Goal: Communication & Community: Answer question/provide support

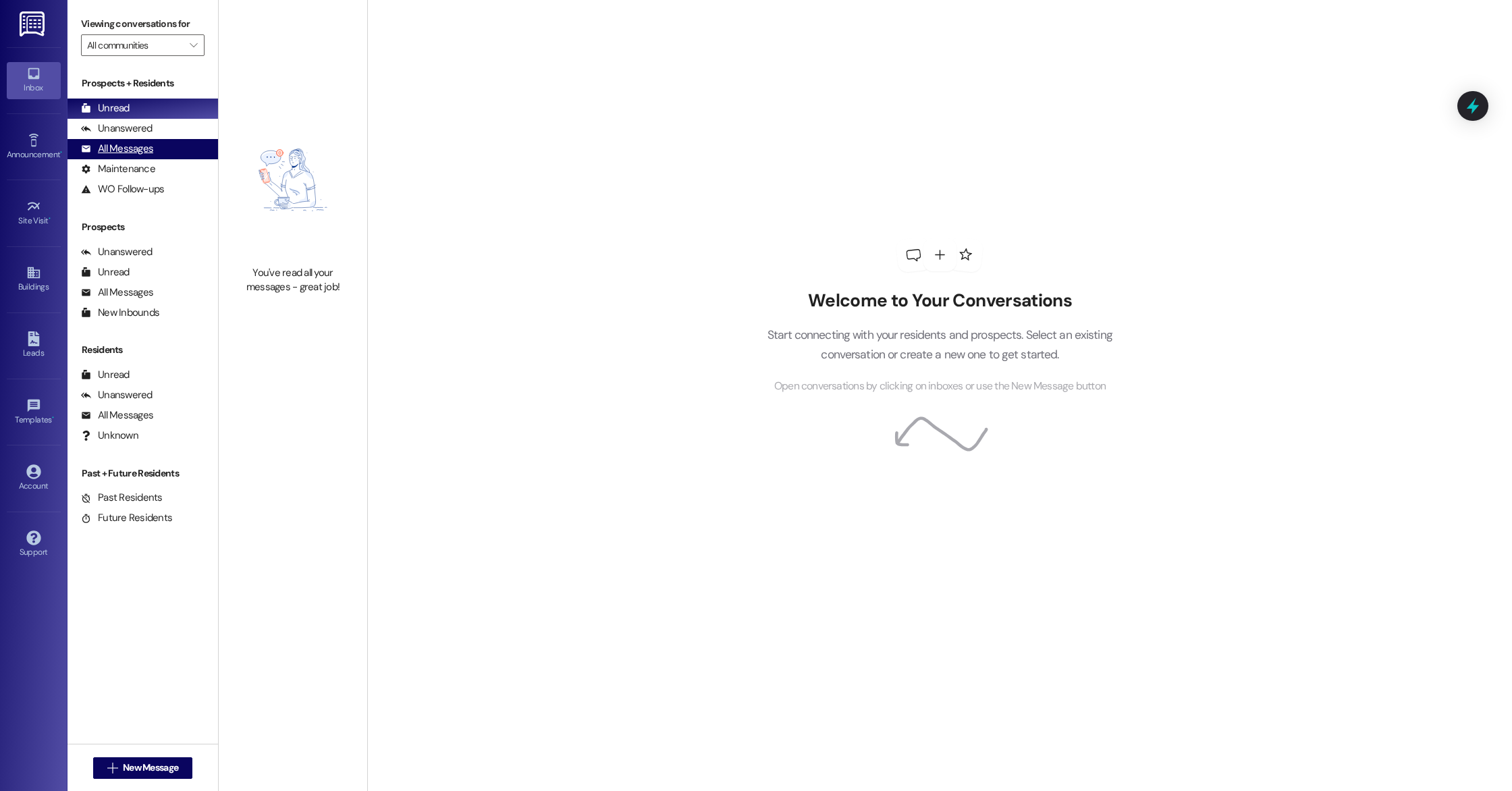
click at [100, 145] on div "All Messages" at bounding box center [117, 149] width 72 height 14
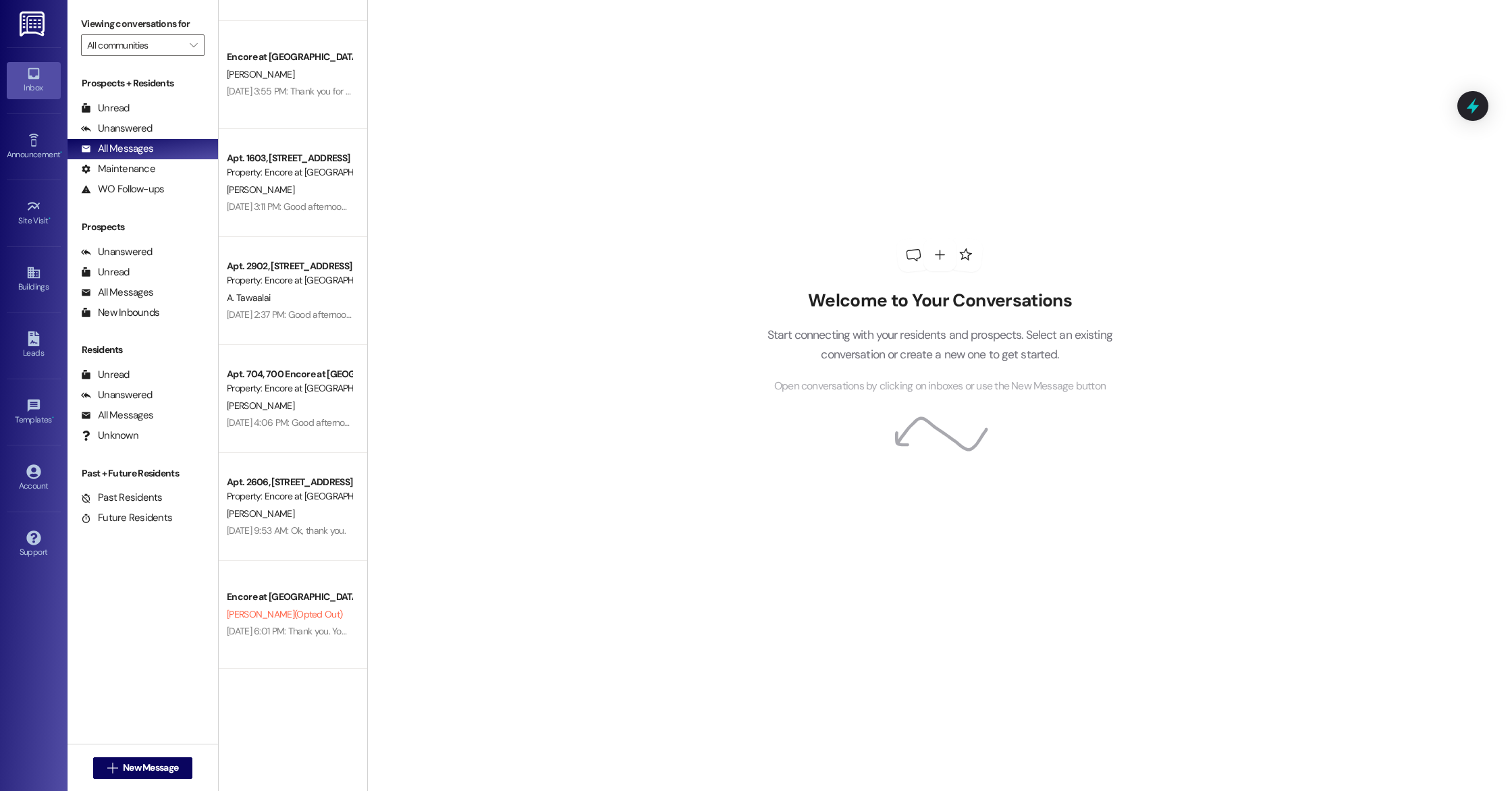
scroll to position [3219, 0]
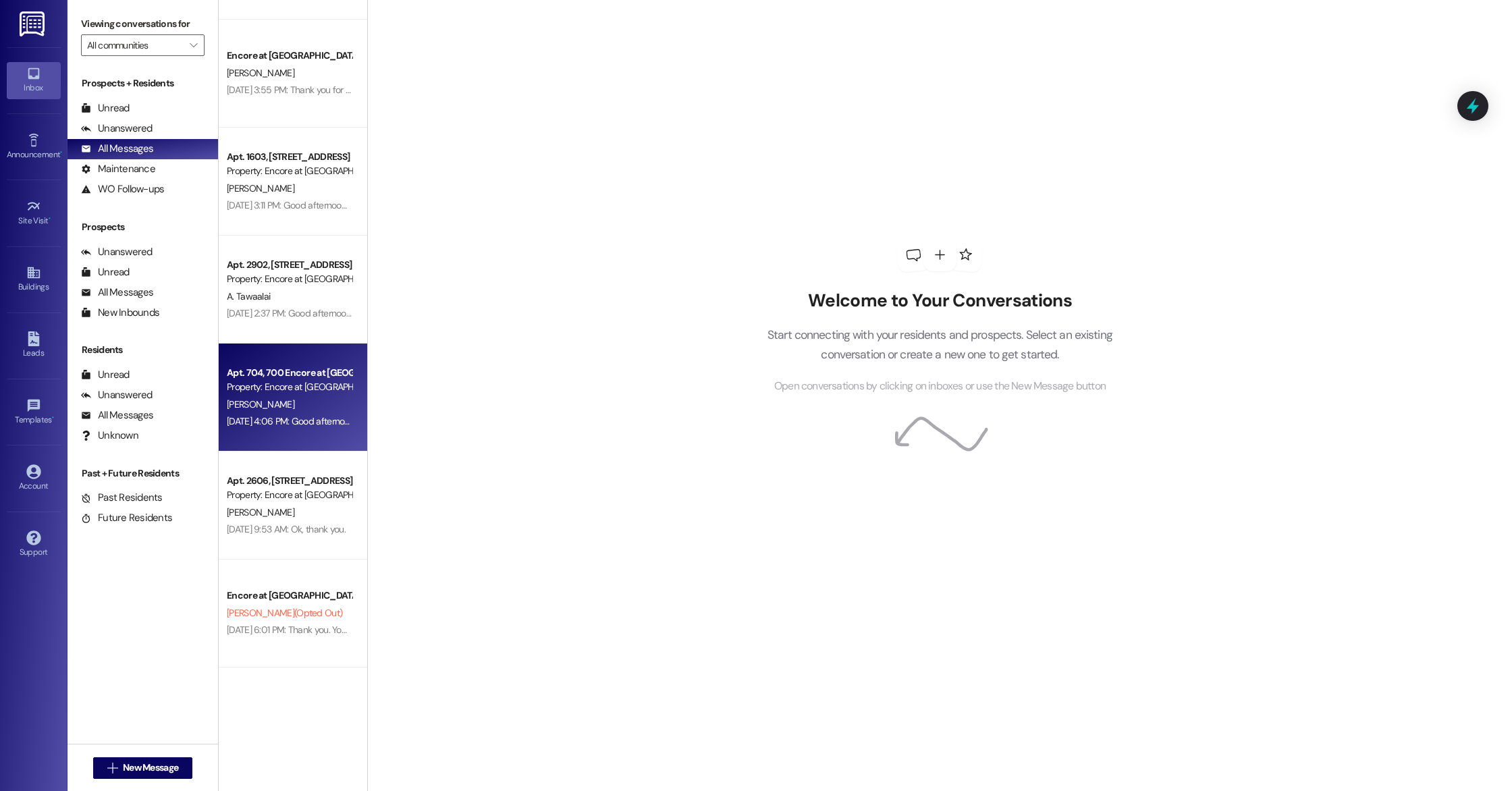
click at [304, 420] on div "[DATE] 4:06 PM: Good afternoon, this is just a friendly reminder to please regi…" at bounding box center [671, 421] width 889 height 12
click at [294, 419] on div "[DATE] 4:06 PM: Good afternoon, this is just a friendly reminder to please regi…" at bounding box center [671, 421] width 889 height 12
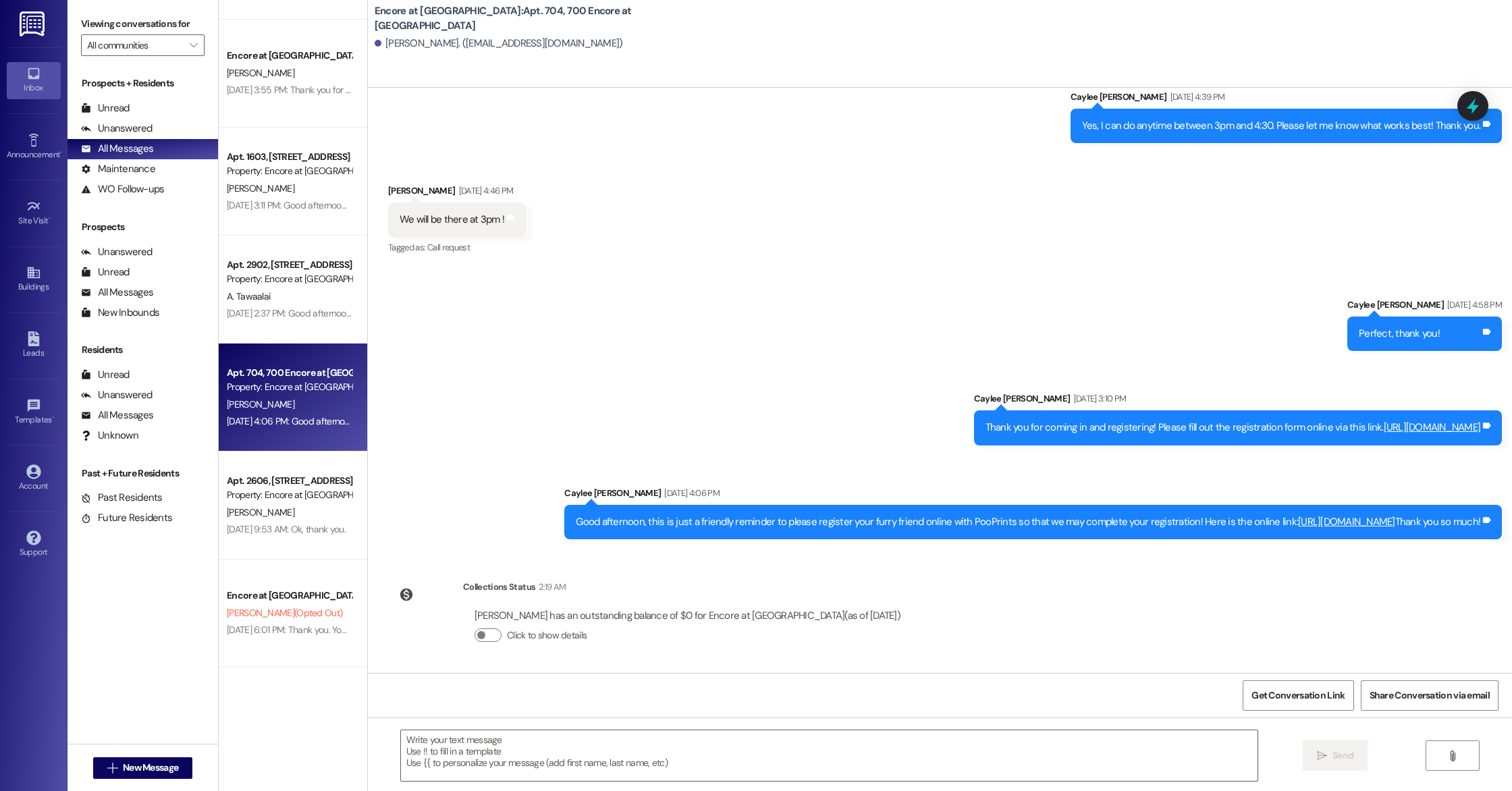
scroll to position [583, 0]
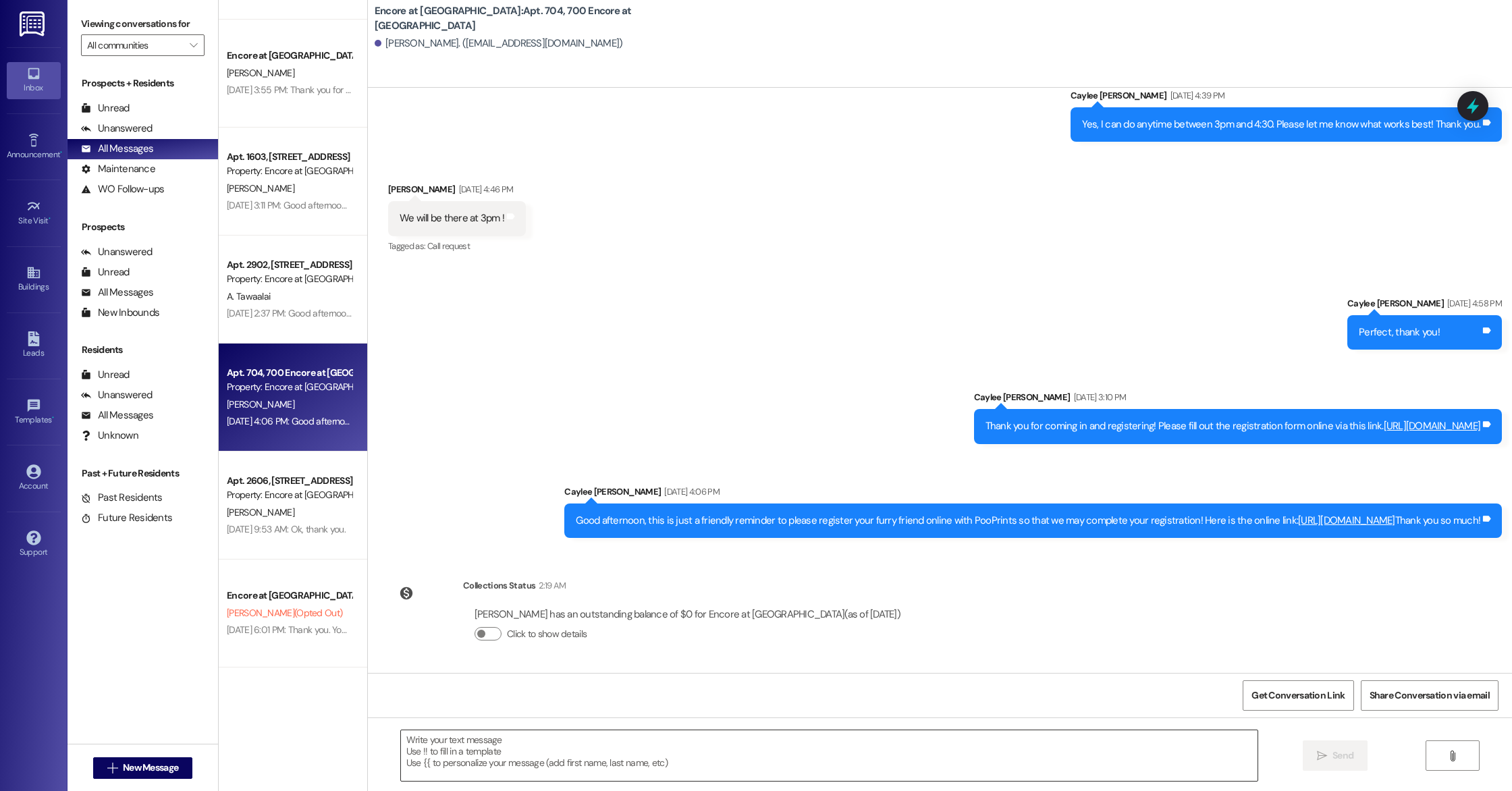
click at [632, 777] on textarea at bounding box center [829, 754] width 857 height 50
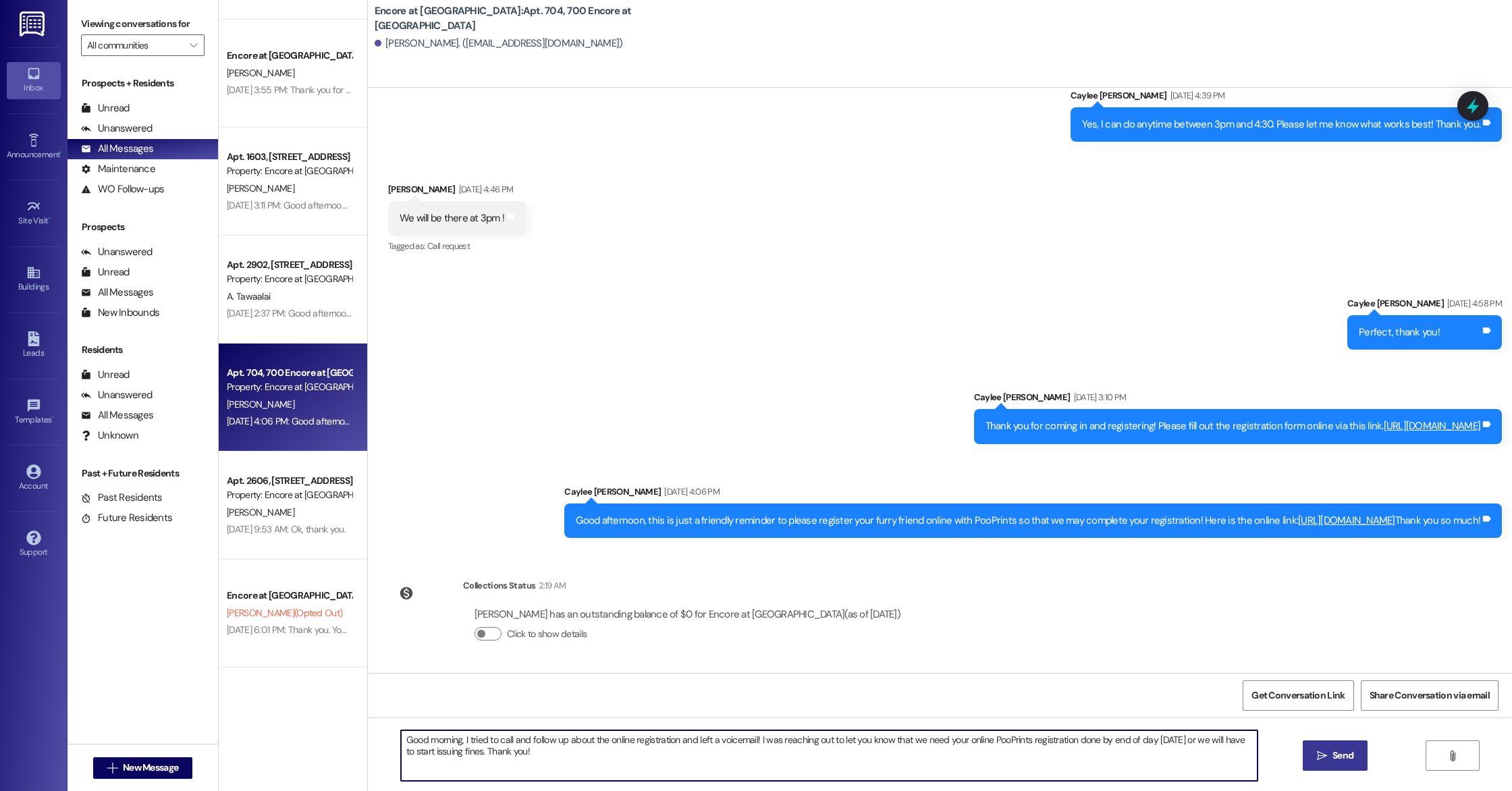
type textarea "Good morning, I tried to call and follow up about the online registration and l…"
click at [1320, 765] on button " Send" at bounding box center [1335, 755] width 66 height 31
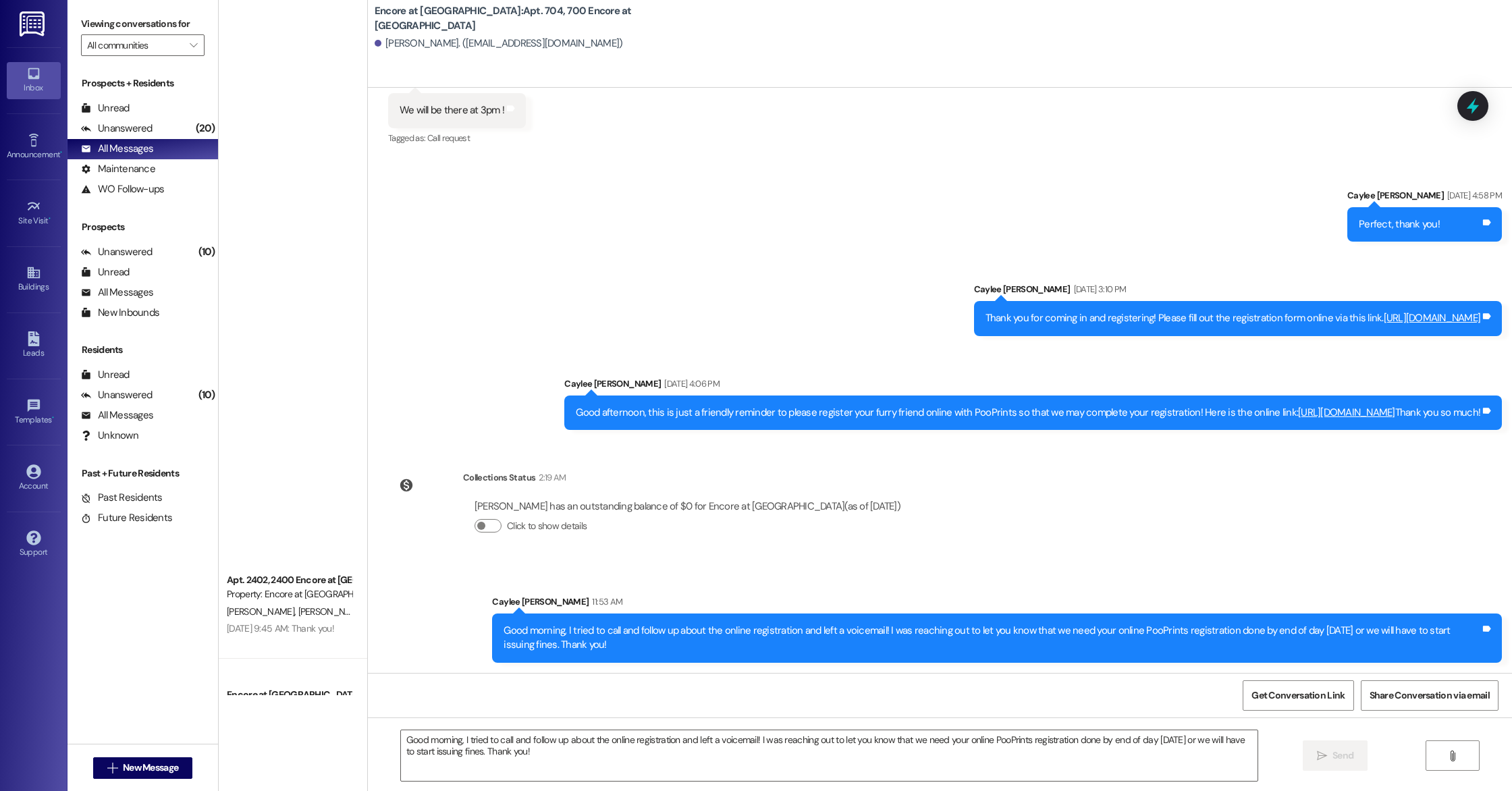
scroll to position [0, 0]
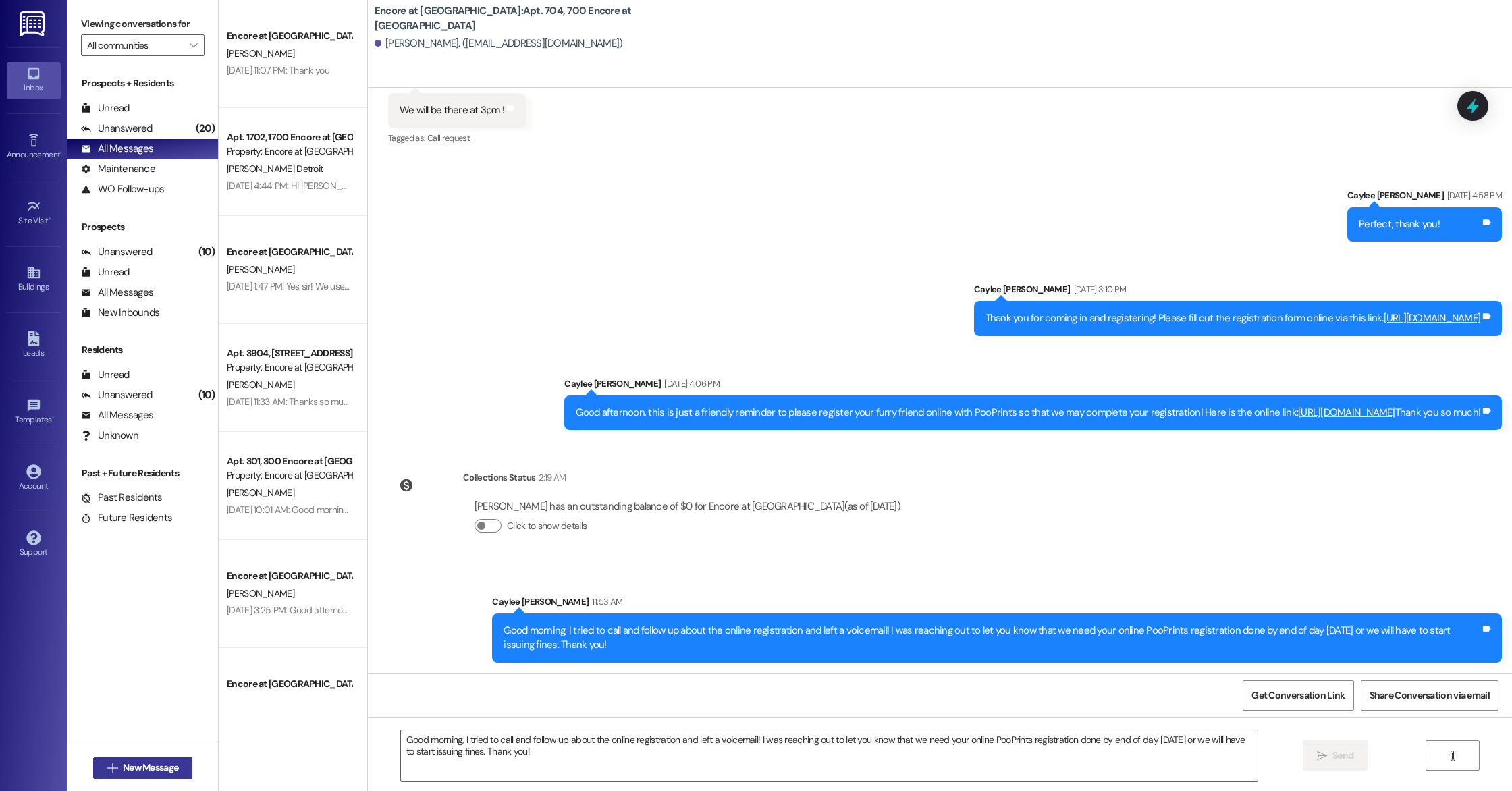
click at [126, 771] on span "New Message" at bounding box center [150, 767] width 55 height 14
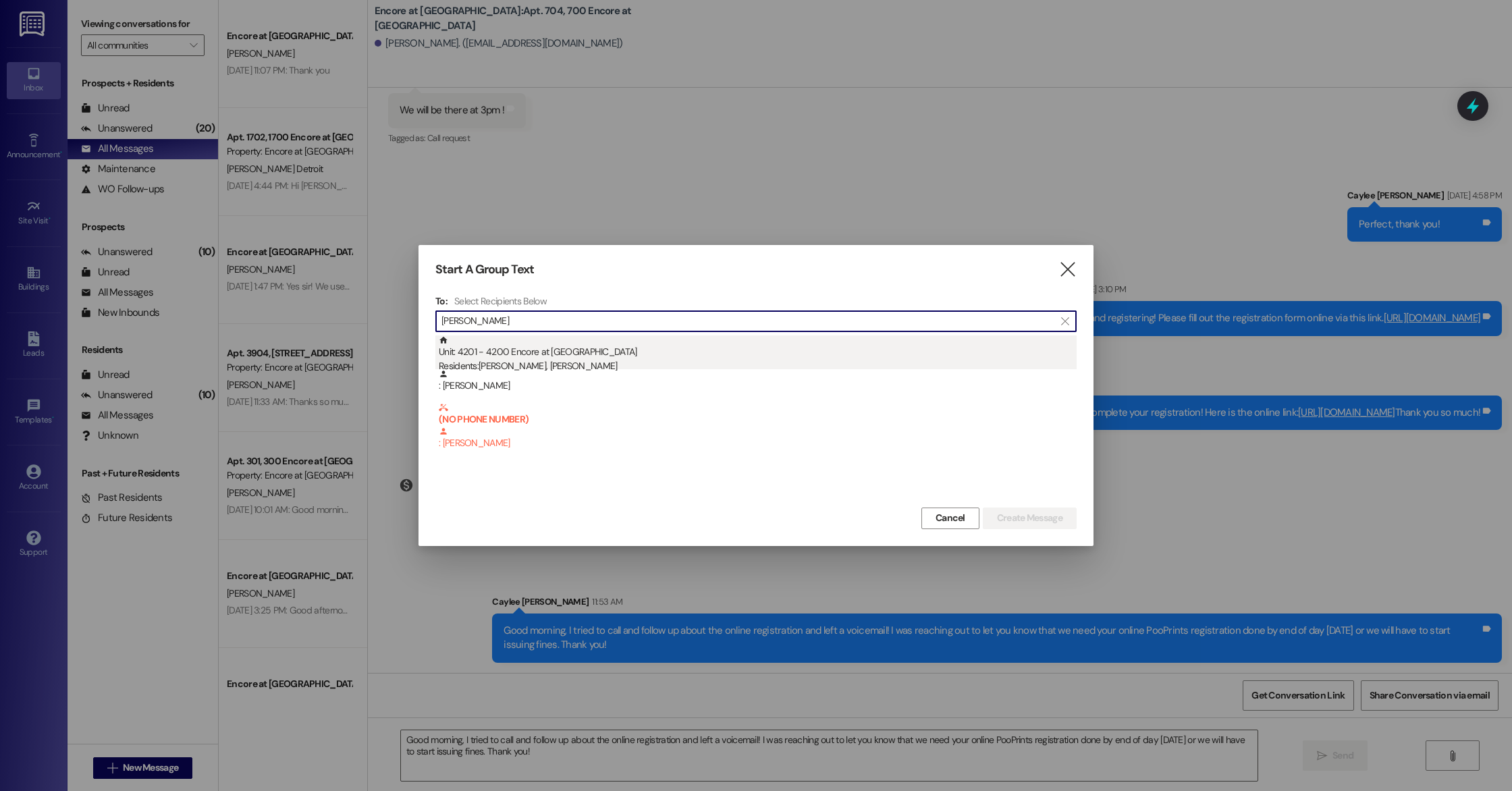
type input "[PERSON_NAME]"
click at [533, 367] on div "Residents: [PERSON_NAME], [PERSON_NAME]" at bounding box center [758, 366] width 638 height 14
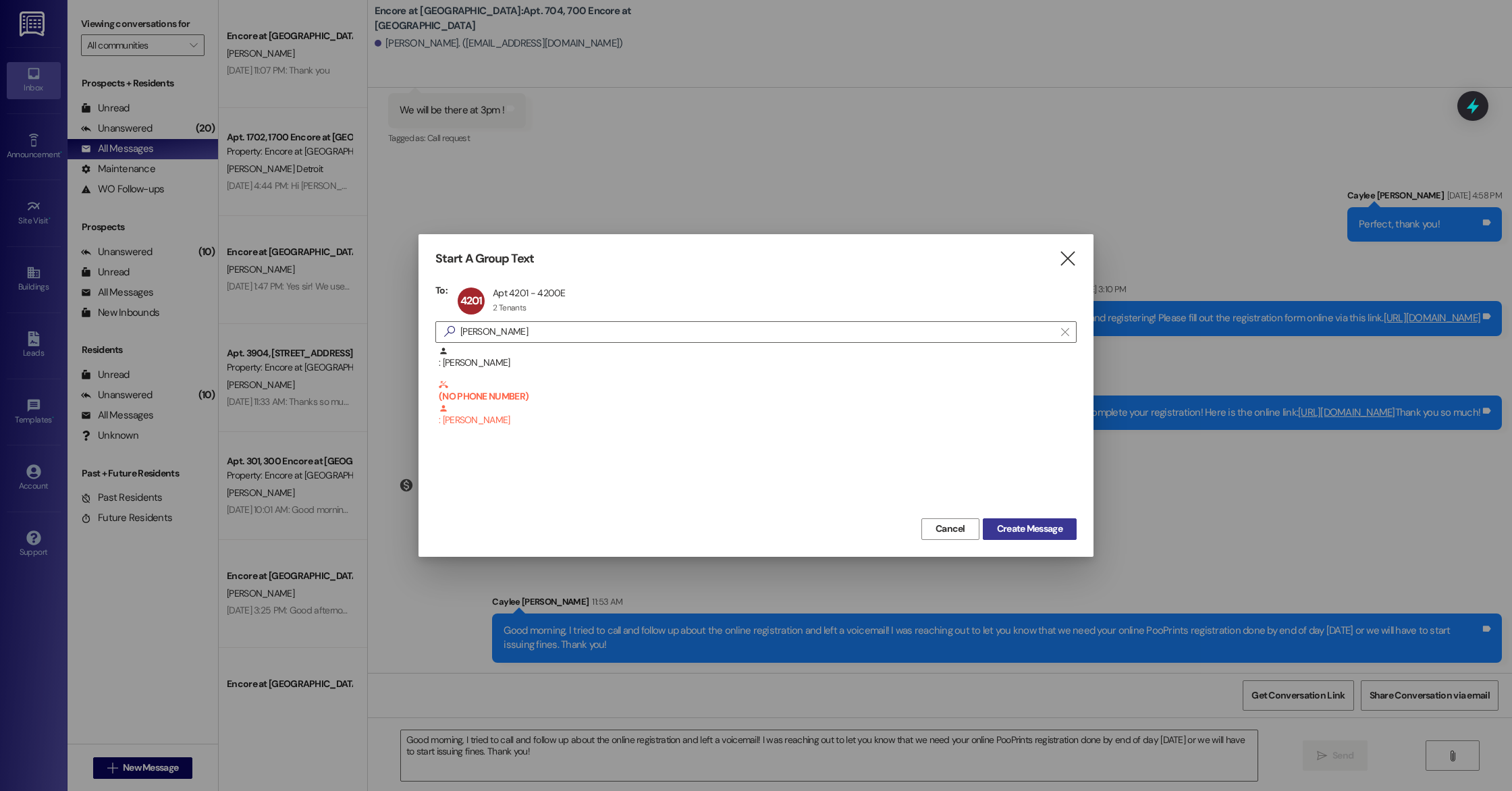
click at [1013, 526] on span "Create Message" at bounding box center [1030, 528] width 66 height 14
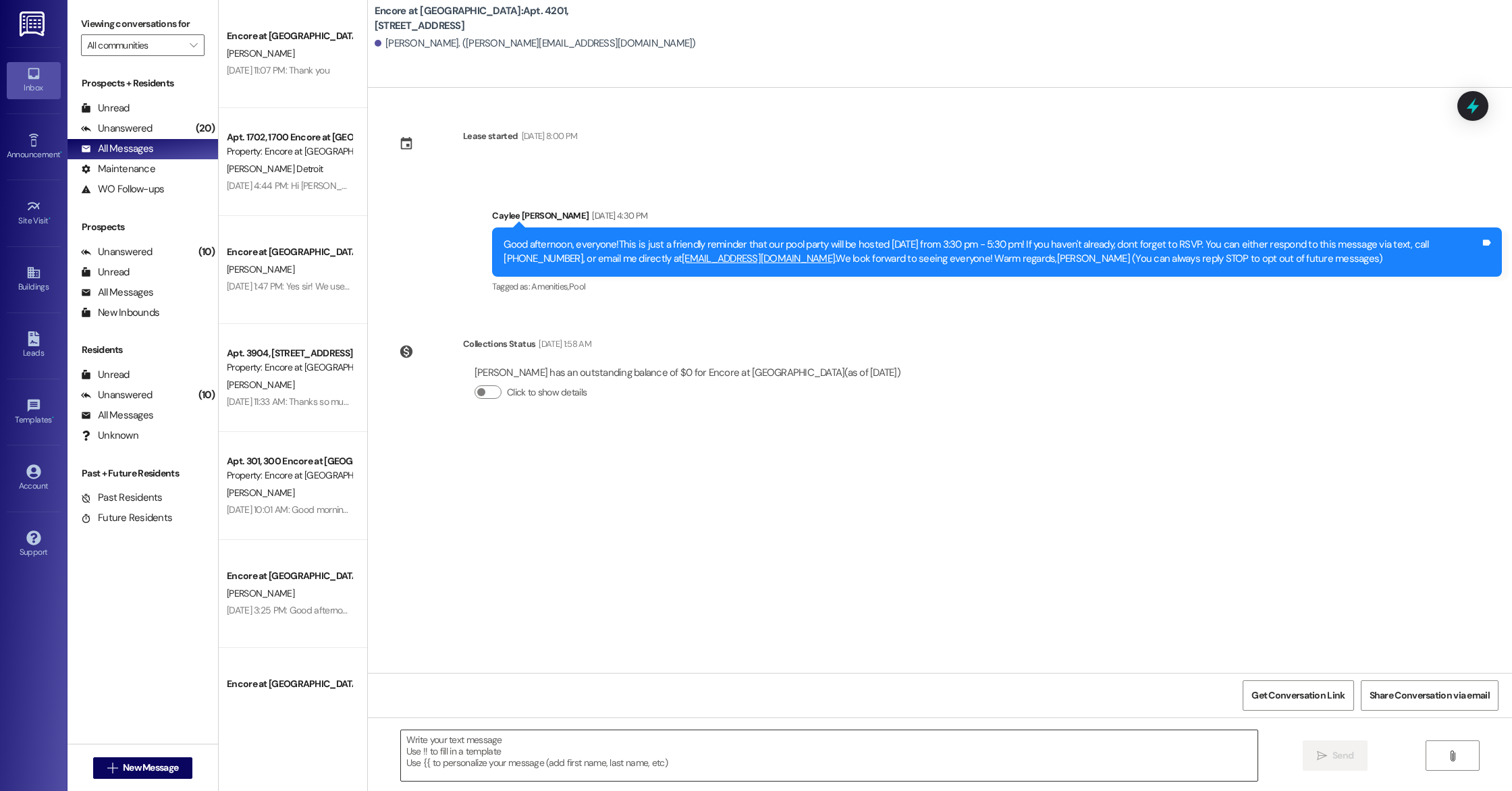
click at [746, 749] on textarea at bounding box center [829, 754] width 857 height 50
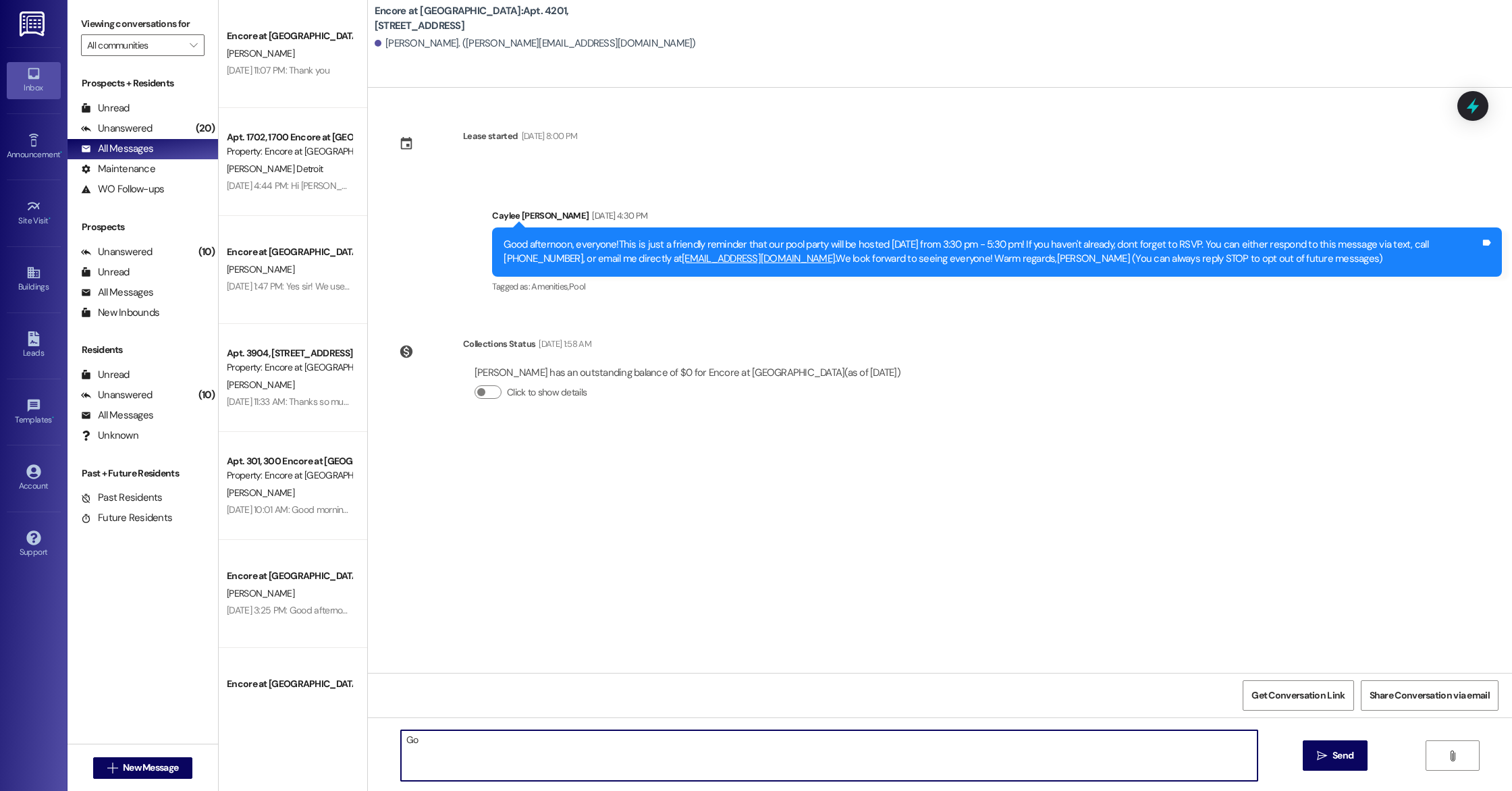
type textarea "G"
type textarea "Hello! This is Caylee with Encore. I wanted to let you guys know that you have …"
